Goal: Find specific page/section: Find specific page/section

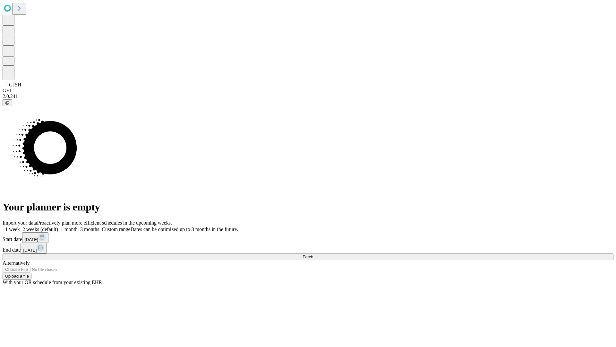
click at [313, 254] on span "Fetch" at bounding box center [308, 256] width 11 height 5
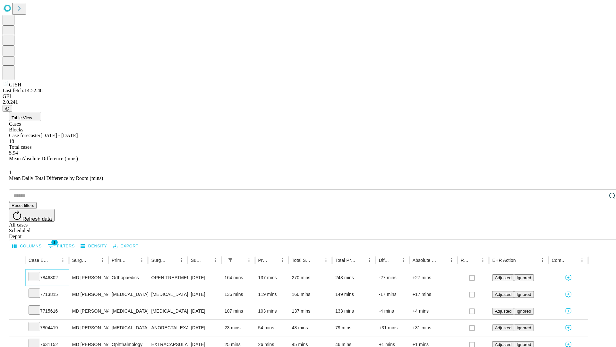
click at [38, 272] on icon at bounding box center [34, 275] width 6 height 6
